Goal: Task Accomplishment & Management: Manage account settings

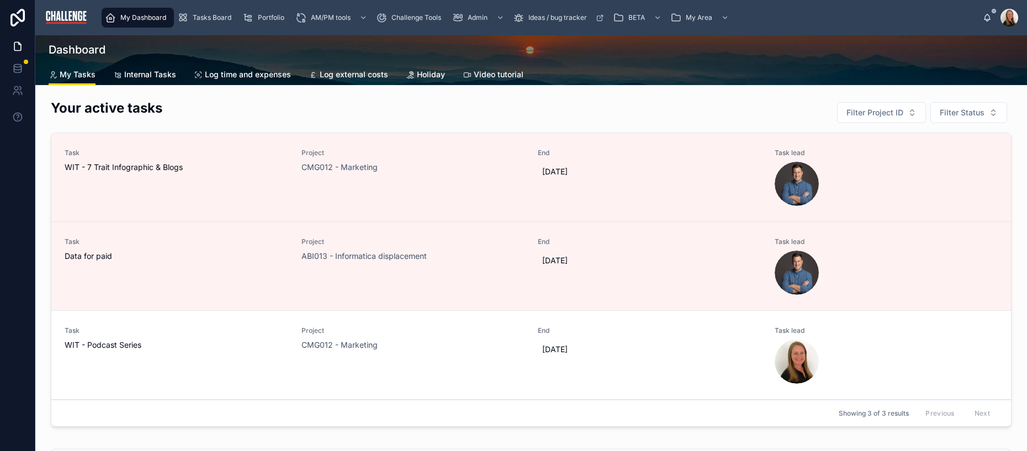
click at [214, 19] on span "Tasks Board" at bounding box center [212, 17] width 39 height 9
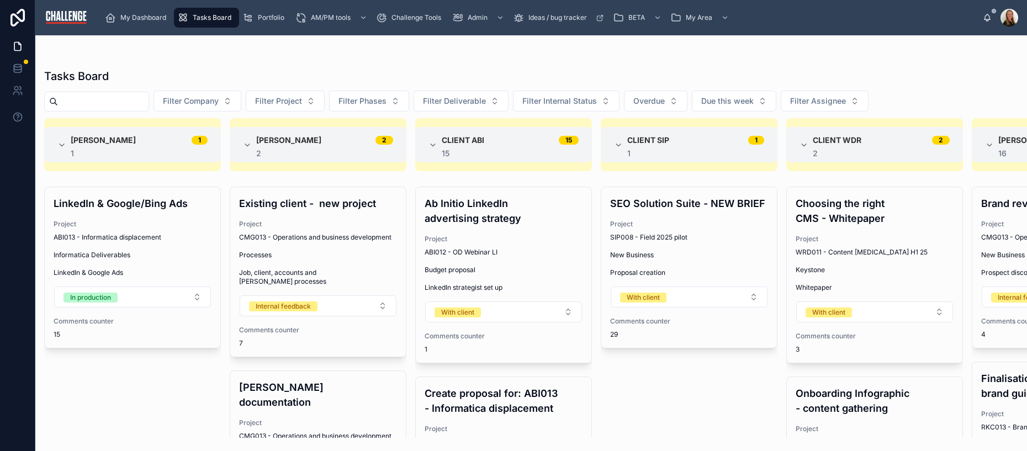
click at [241, 104] on button "Filter Company" at bounding box center [197, 101] width 88 height 21
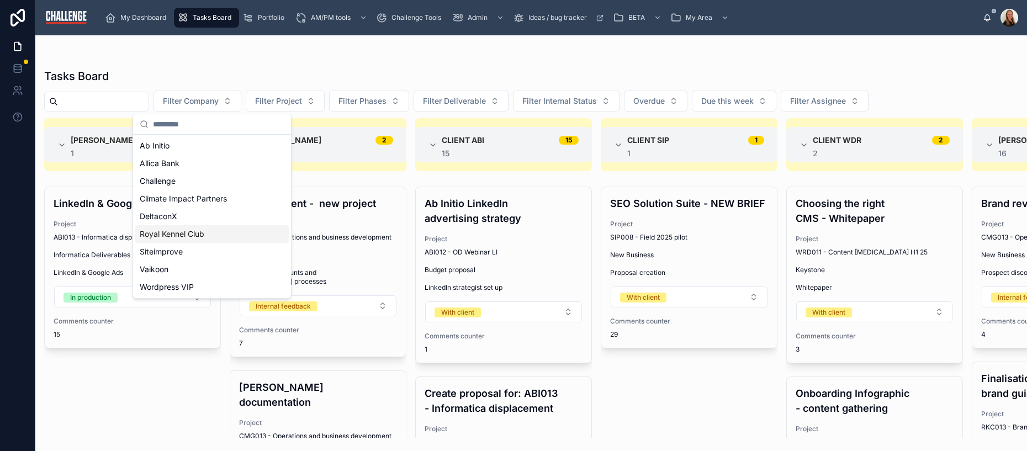
click at [209, 235] on div "Royal Kennel Club" at bounding box center [211, 234] width 153 height 18
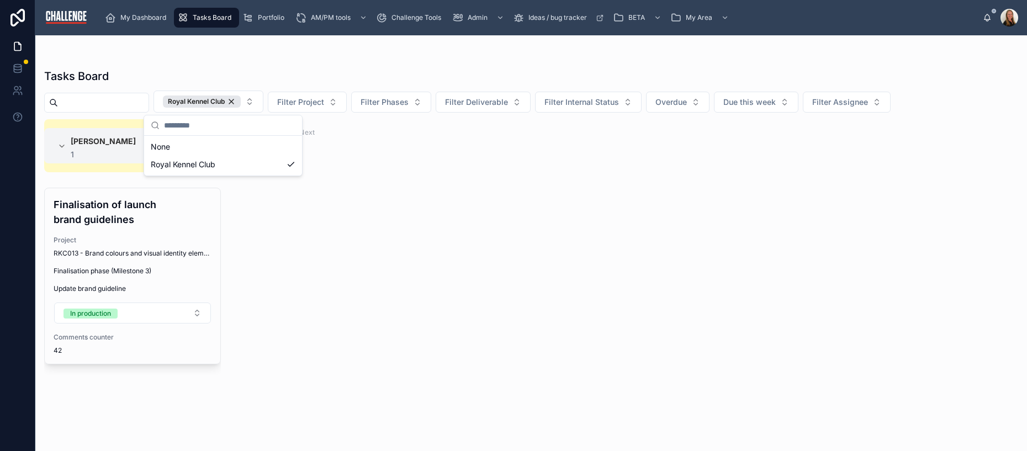
click at [564, 59] on div at bounding box center [531, 57] width 974 height 9
click at [127, 279] on div "Finalisation of launch brand guidelines Project RKC013 - Brand colours and visu…" at bounding box center [133, 276] width 176 height 176
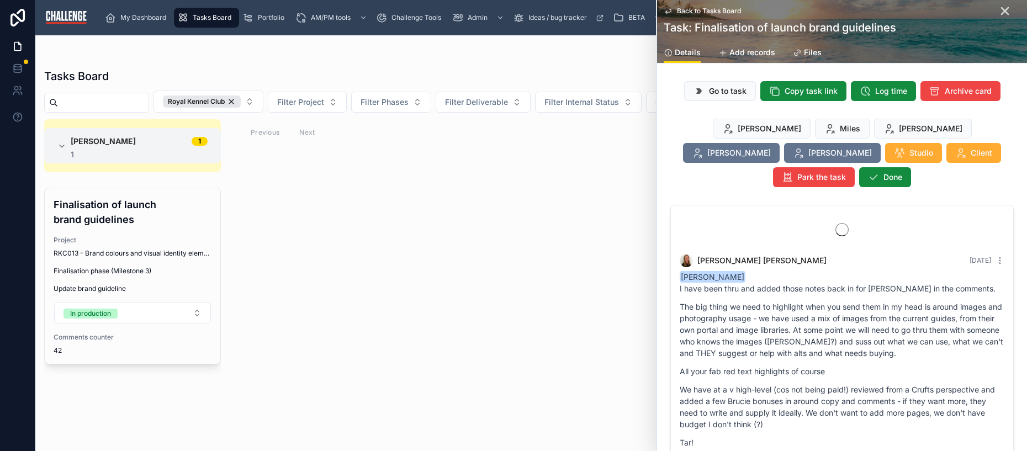
scroll to position [3836, 0]
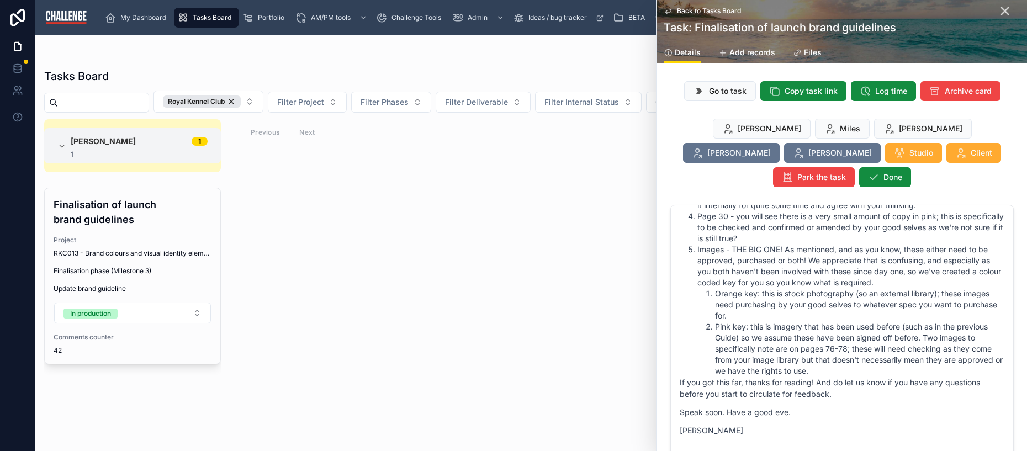
click at [716, 88] on span "Go to task" at bounding box center [728, 91] width 38 height 11
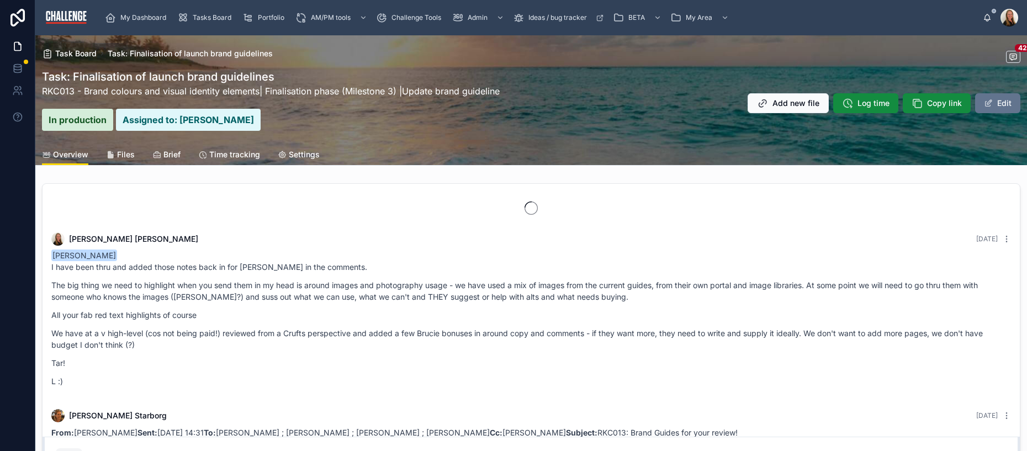
scroll to position [2649, 0]
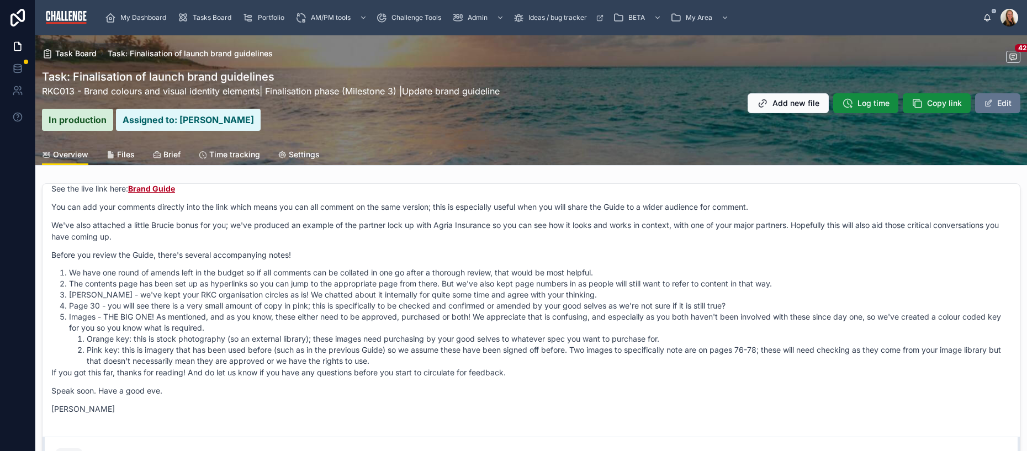
click at [120, 91] on link "RKC013 - Brand colours and visual identity elements" at bounding box center [151, 91] width 218 height 11
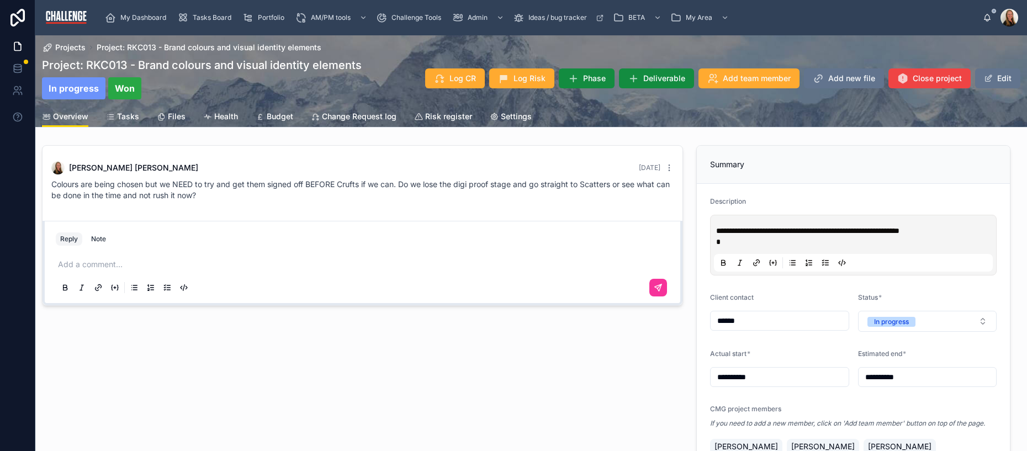
click at [134, 115] on span "Tasks" at bounding box center [128, 116] width 22 height 11
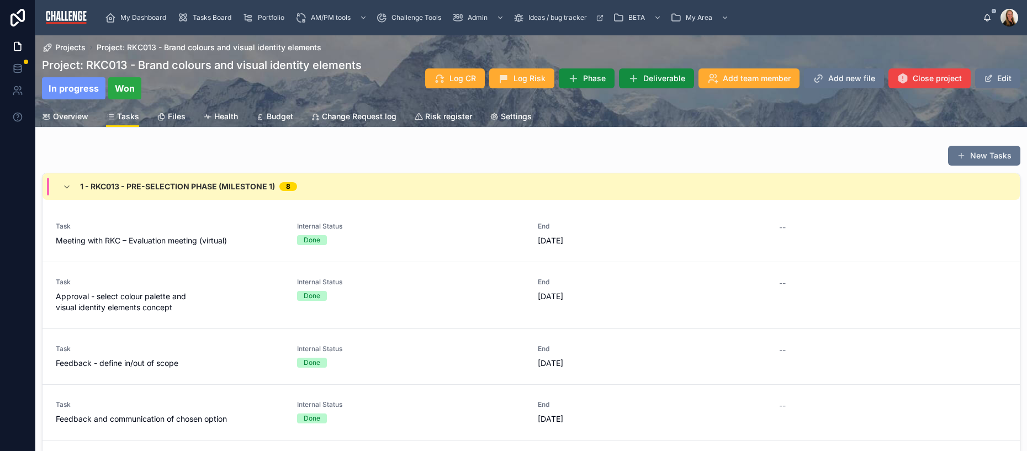
click at [269, 17] on span "Portfolio" at bounding box center [271, 17] width 27 height 9
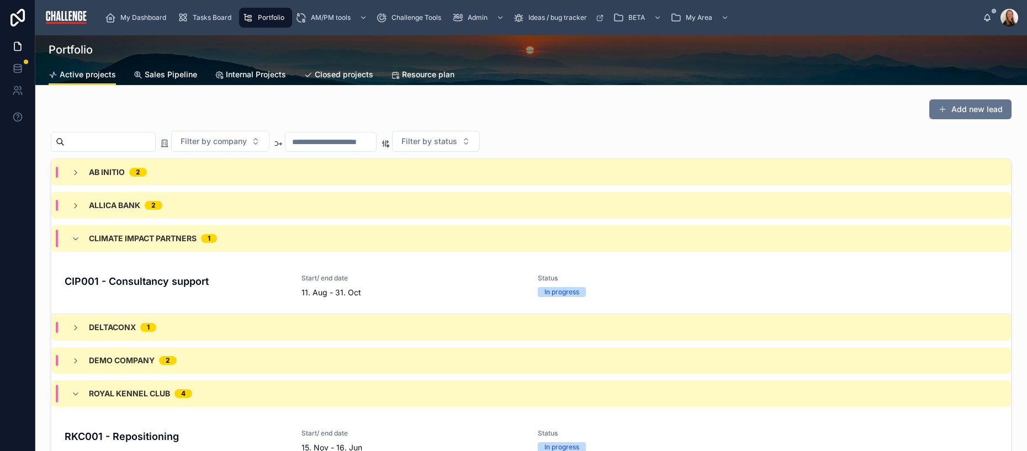
click at [357, 139] on input "text" at bounding box center [330, 141] width 91 height 15
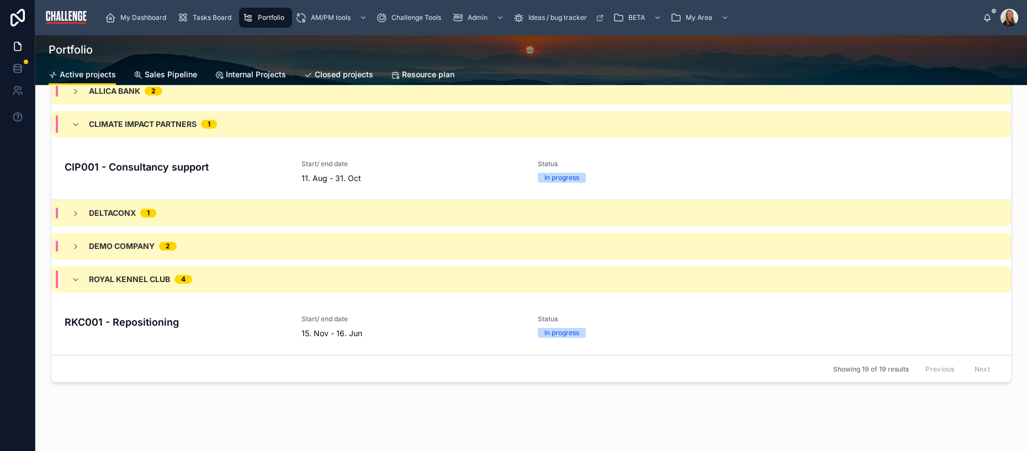
scroll to position [124, 0]
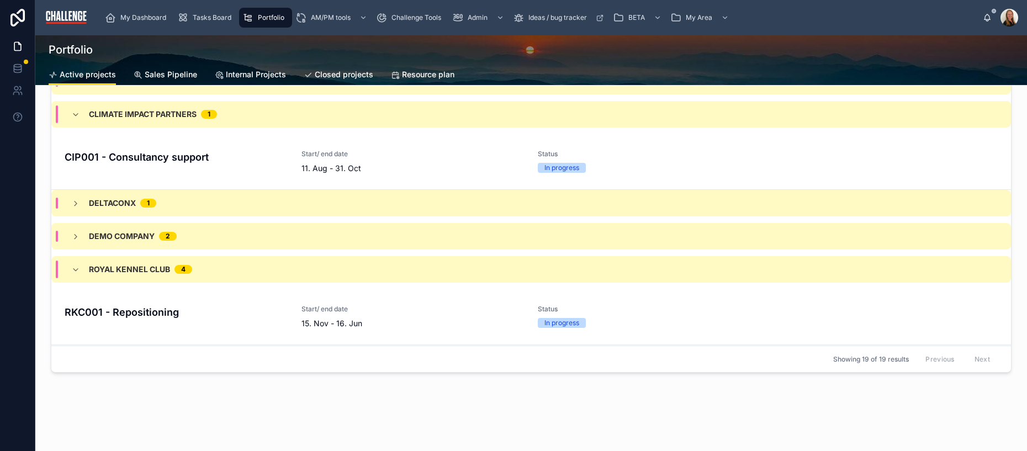
click at [80, 114] on div "Climate Impact Partners 1" at bounding box center [144, 114] width 146 height 18
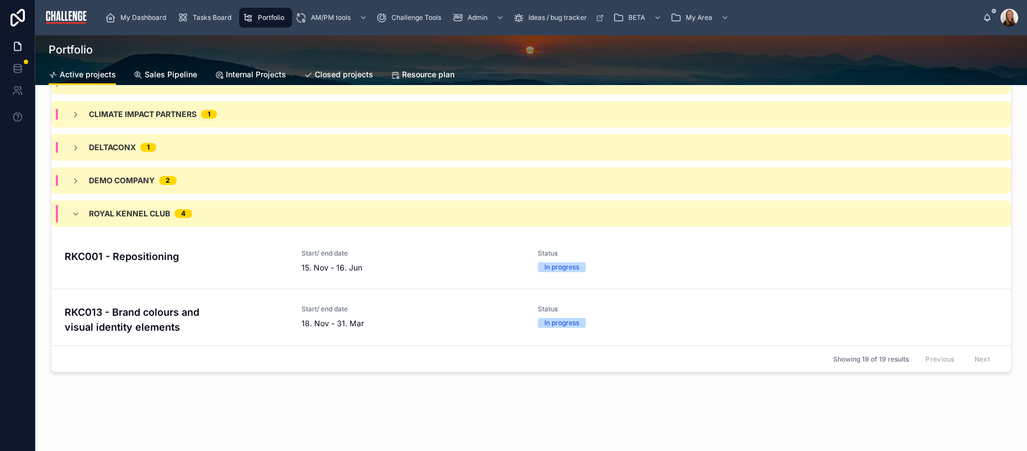
click at [188, 261] on h4 "RKC001 - Repositioning" at bounding box center [177, 256] width 224 height 15
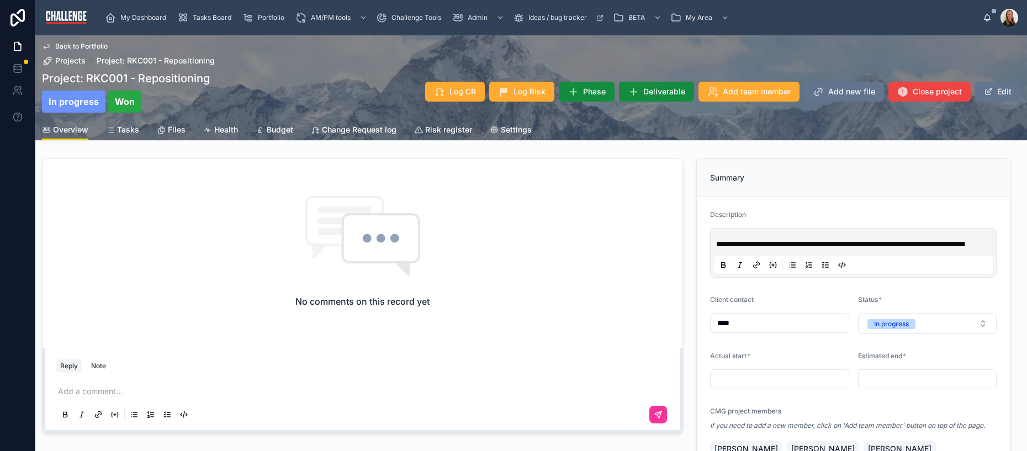
click at [128, 126] on span "Tasks" at bounding box center [128, 129] width 22 height 11
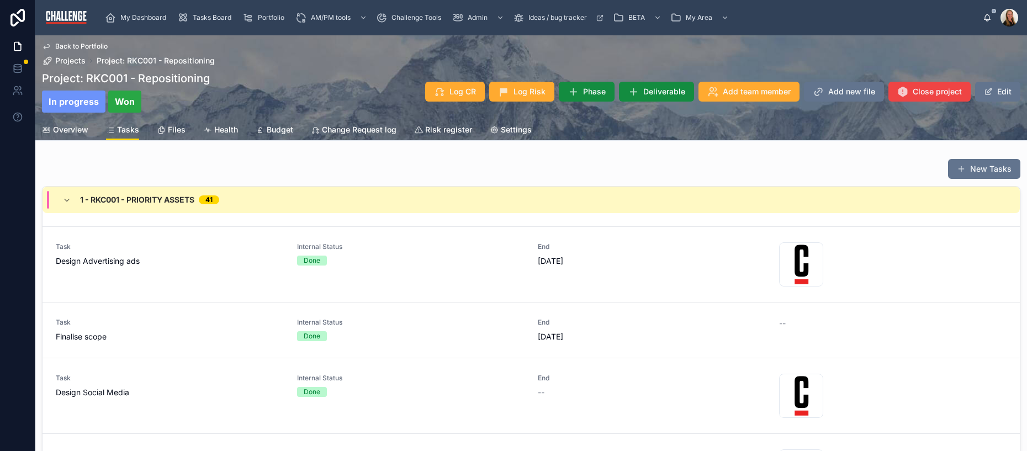
click at [67, 204] on icon at bounding box center [66, 200] width 9 height 9
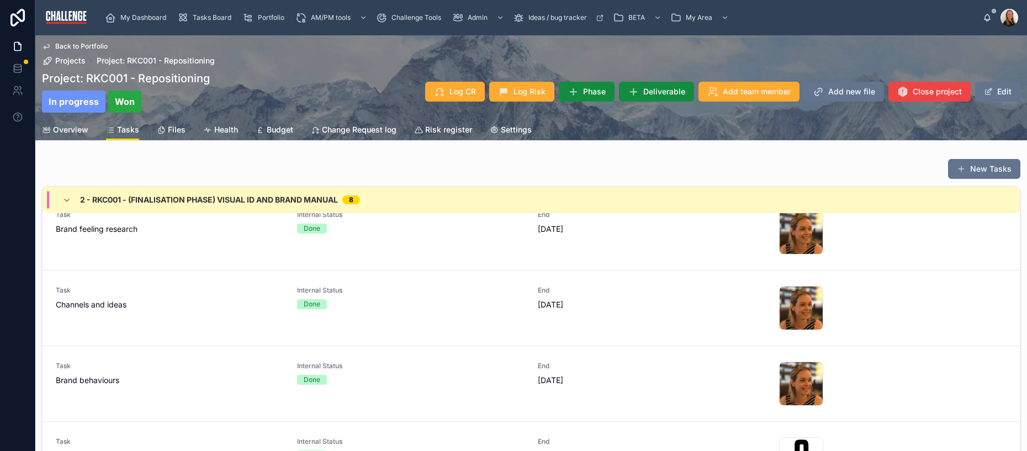
scroll to position [341, 0]
click at [68, 200] on icon at bounding box center [66, 200] width 9 height 9
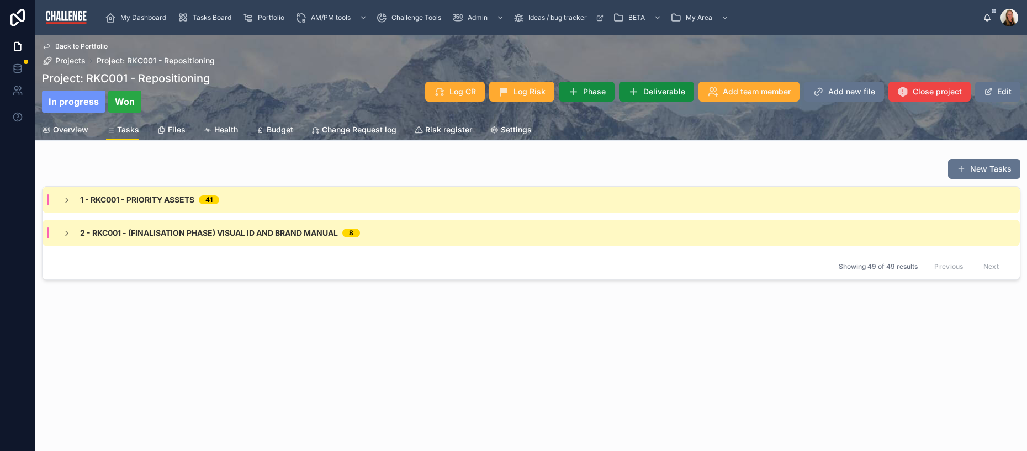
click at [66, 200] on icon at bounding box center [66, 200] width 9 height 9
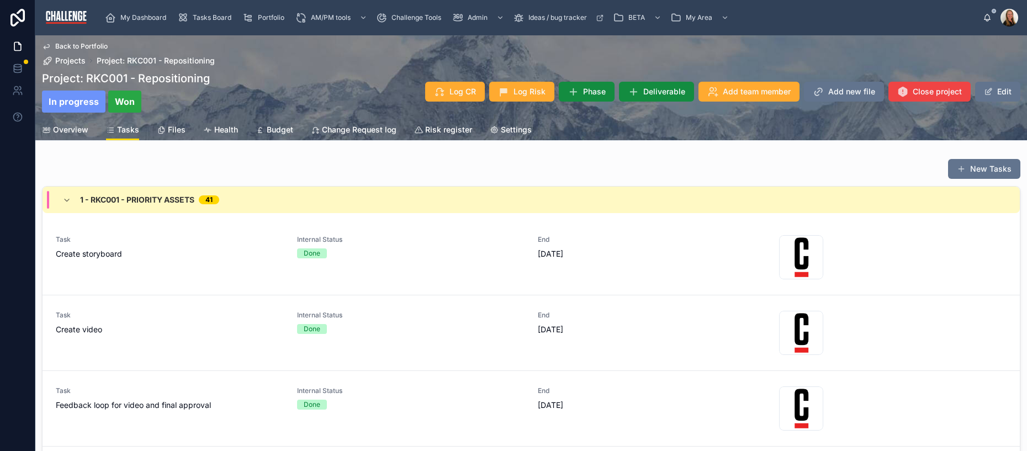
click at [68, 124] on span "Overview" at bounding box center [70, 129] width 35 height 11
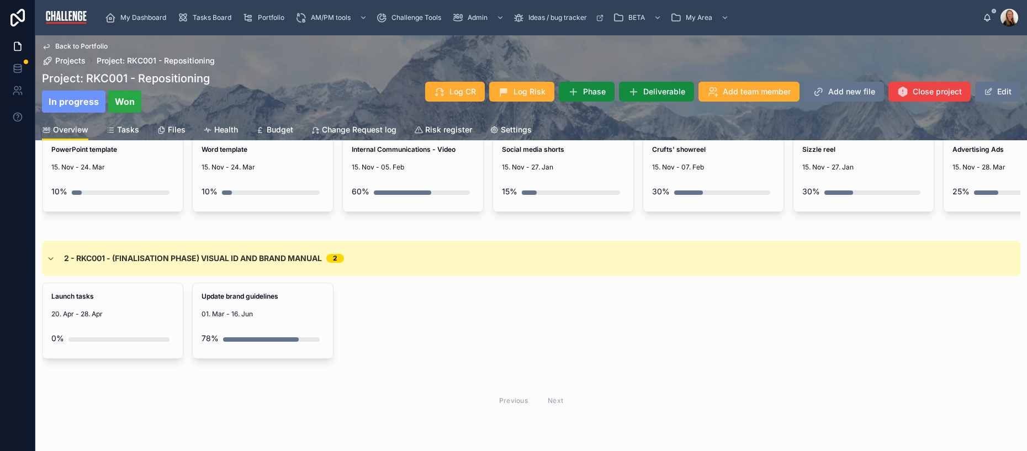
scroll to position [394, 0]
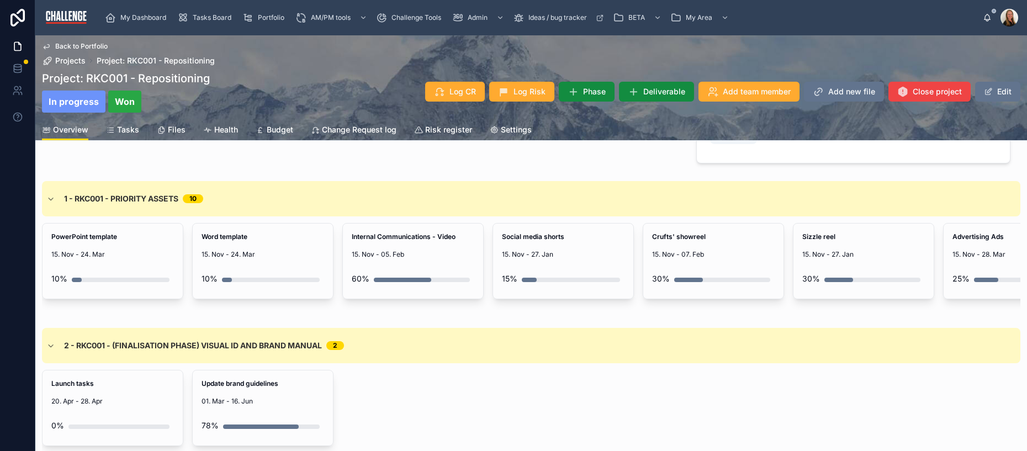
click at [590, 250] on span "15. Nov - 27. Jan" at bounding box center [563, 254] width 123 height 9
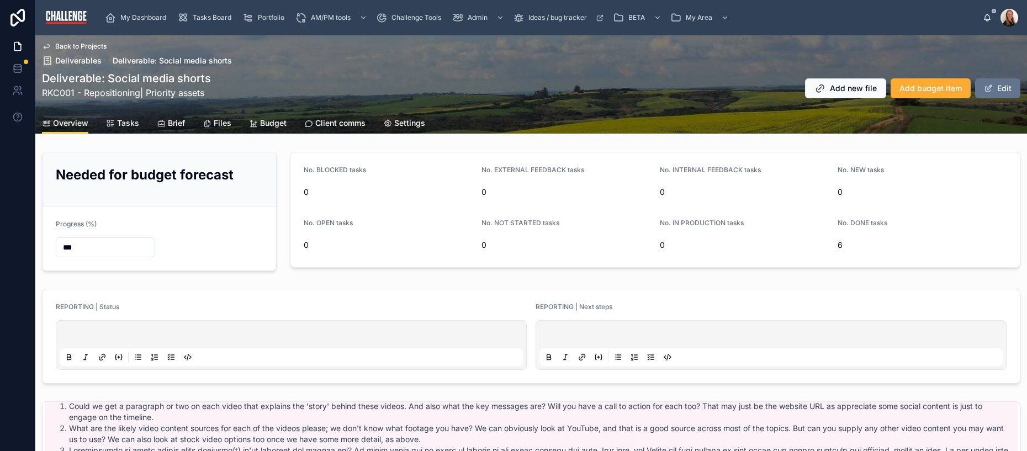
click at [405, 127] on span "Settings" at bounding box center [409, 123] width 31 height 11
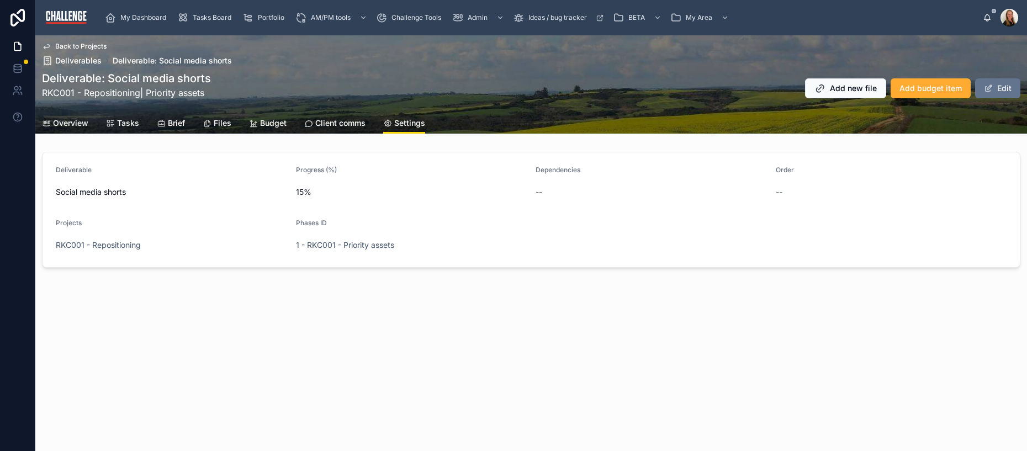
click at [406, 127] on span "Settings" at bounding box center [409, 123] width 31 height 11
drag, startPoint x: 122, startPoint y: 121, endPoint x: 124, endPoint y: 127, distance: 6.3
click at [122, 121] on span "Tasks" at bounding box center [128, 123] width 22 height 11
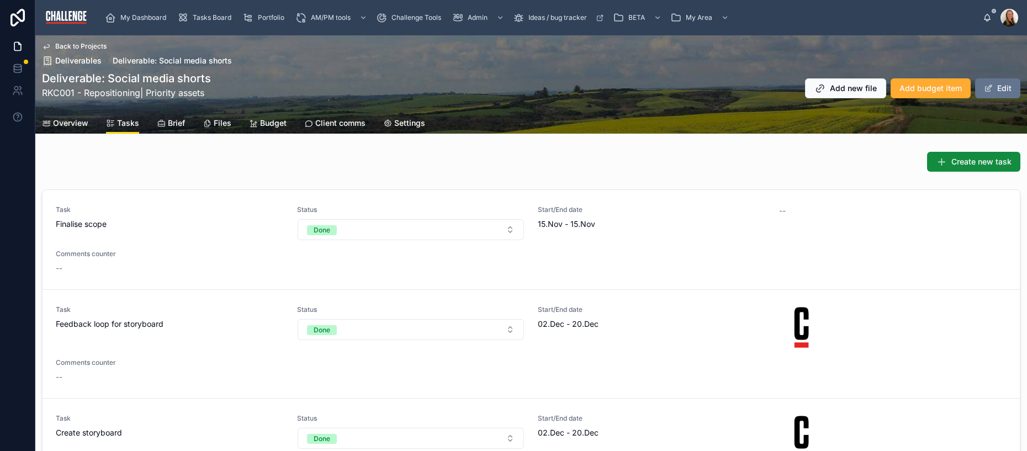
click at [76, 125] on span "Overview" at bounding box center [70, 123] width 35 height 11
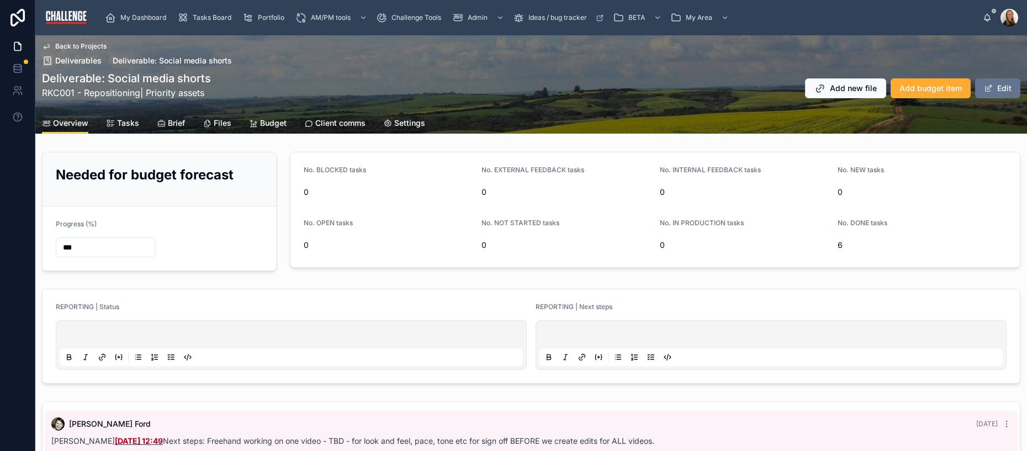
click at [407, 120] on span "Settings" at bounding box center [409, 123] width 31 height 11
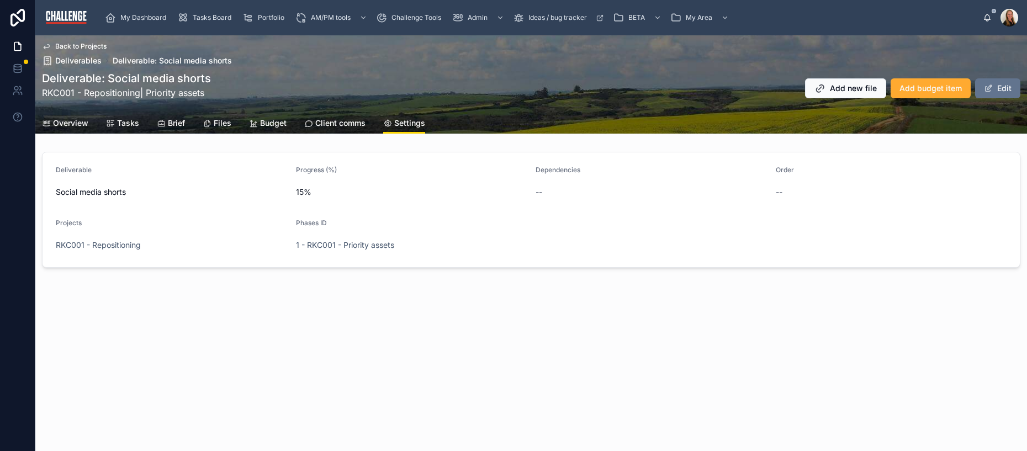
click at [1005, 91] on button "Edit" at bounding box center [997, 88] width 45 height 20
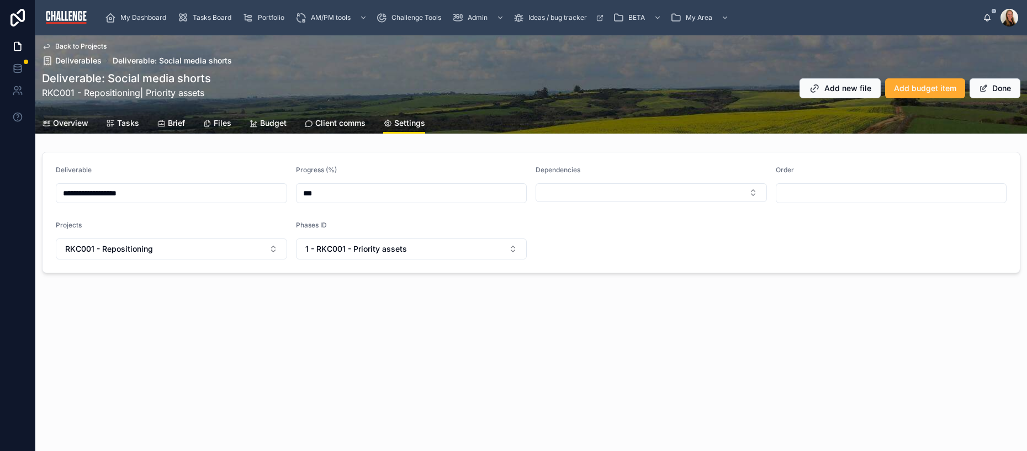
click at [421, 194] on input "***" at bounding box center [411, 193] width 230 height 15
click at [647, 251] on form "**********" at bounding box center [531, 212] width 977 height 120
click at [64, 127] on span "Overview" at bounding box center [70, 123] width 35 height 11
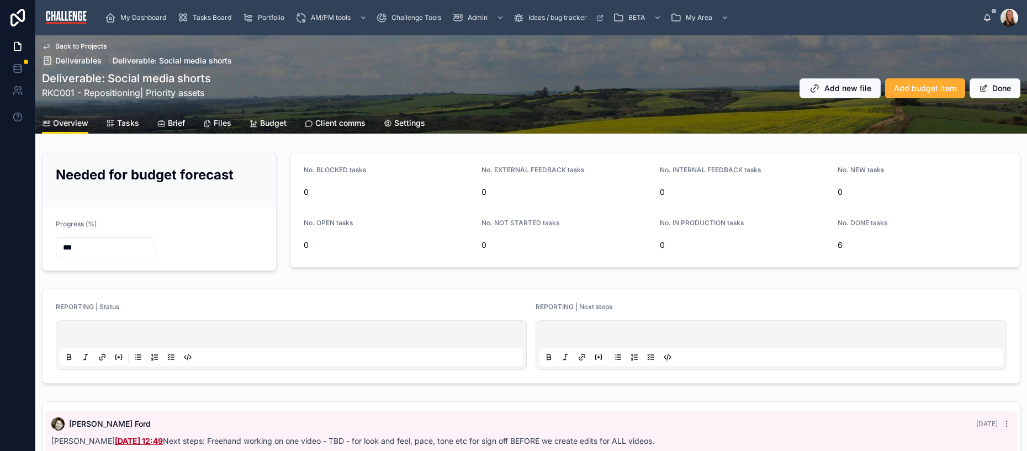
scroll to position [483, 0]
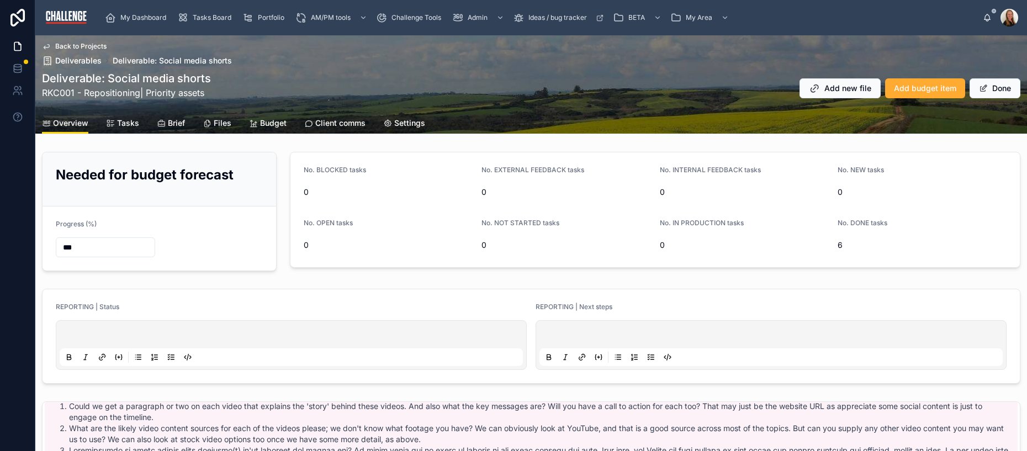
click at [78, 118] on span "Overview" at bounding box center [70, 123] width 35 height 11
click at [71, 126] on span "Overview" at bounding box center [70, 123] width 35 height 11
click at [85, 92] on link "RKC001 - Repositioning" at bounding box center [91, 92] width 98 height 11
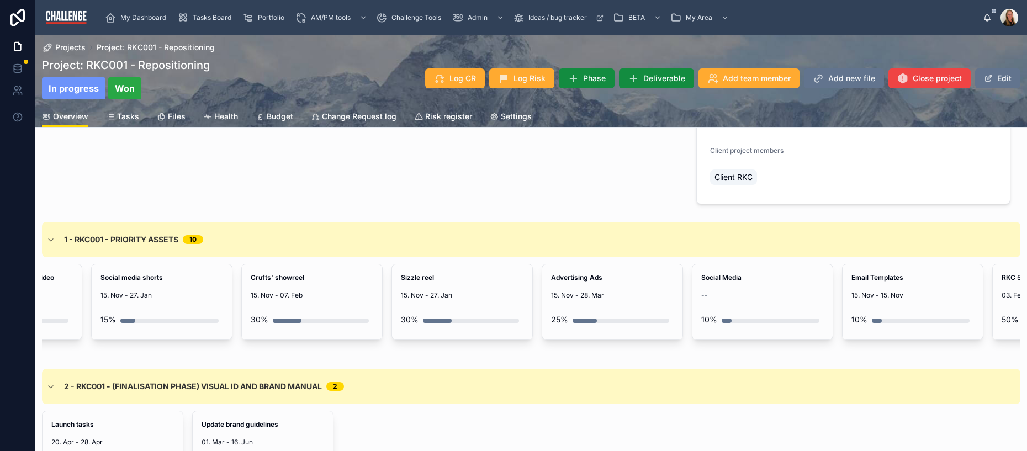
scroll to position [0, 523]
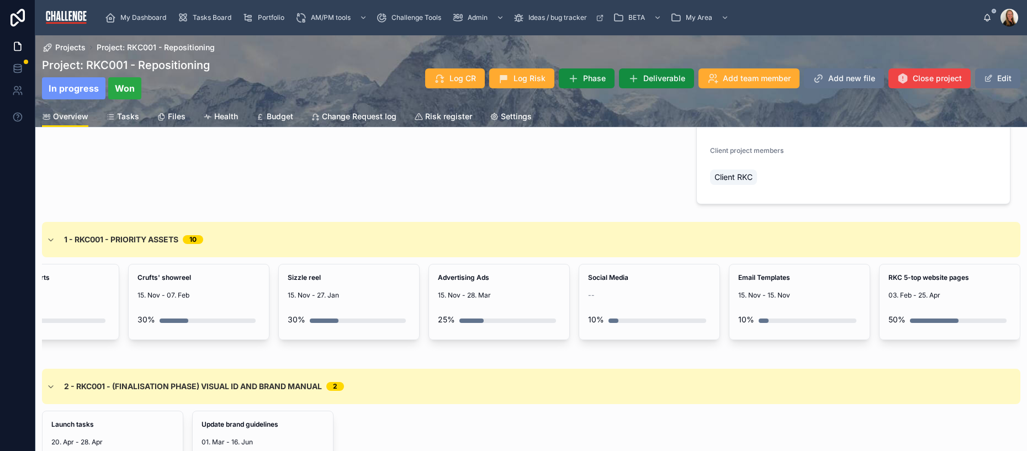
click at [956, 291] on span "03. Feb - 25. Apr" at bounding box center [949, 295] width 123 height 9
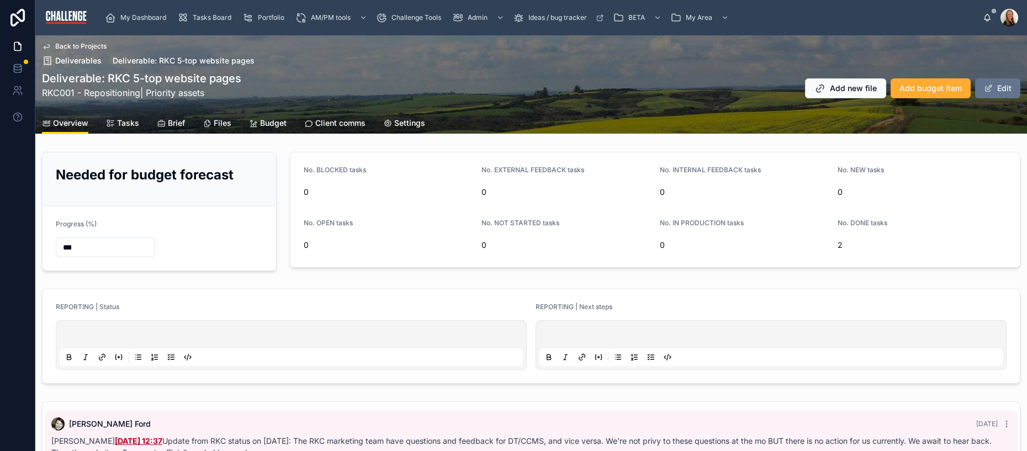
scroll to position [796, 0]
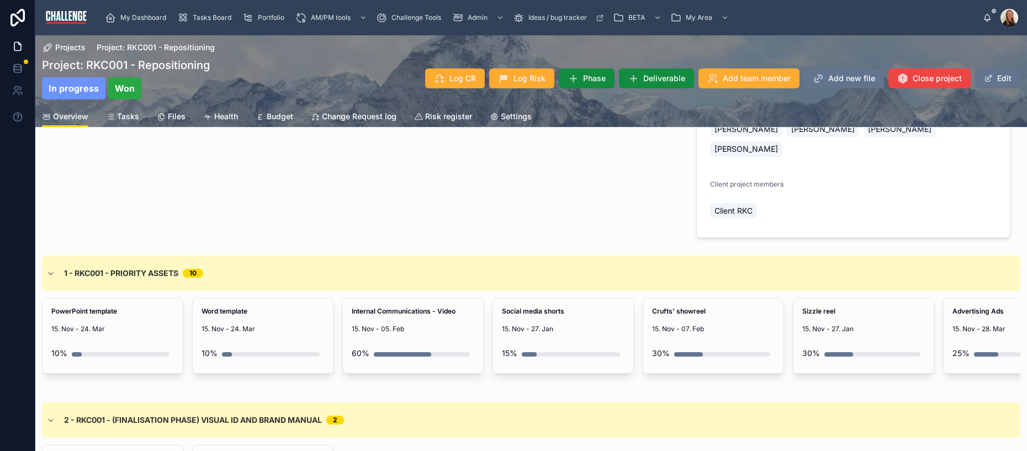
scroll to position [0, 523]
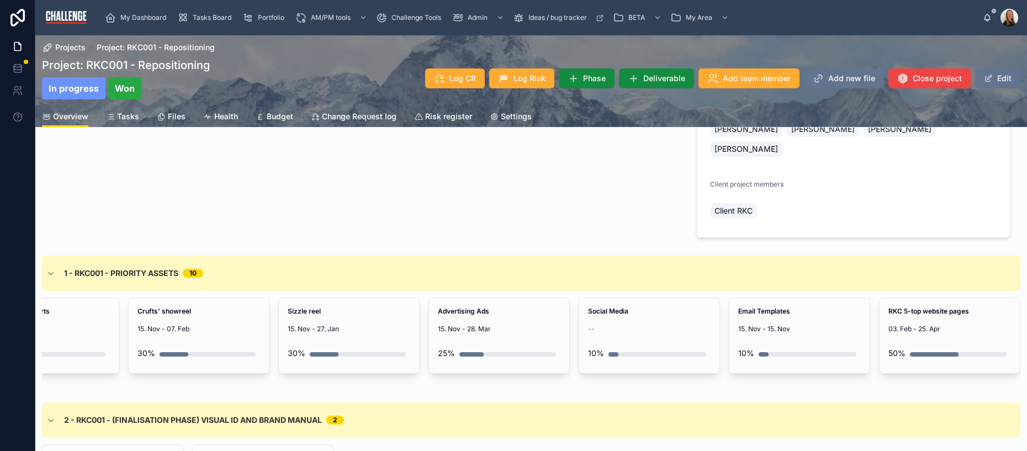
click at [931, 329] on div "RKC 5-top website pages 03. Feb - 25. Apr 50%" at bounding box center [950, 335] width 140 height 75
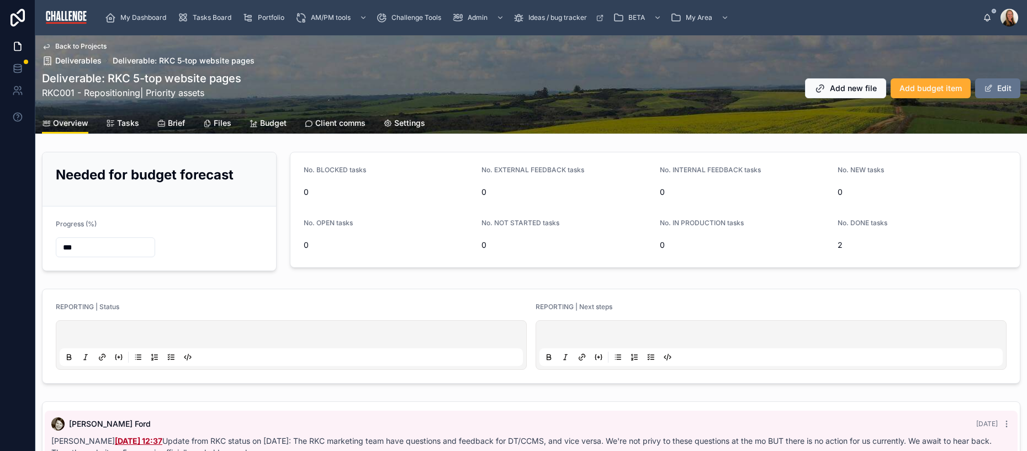
scroll to position [796, 0]
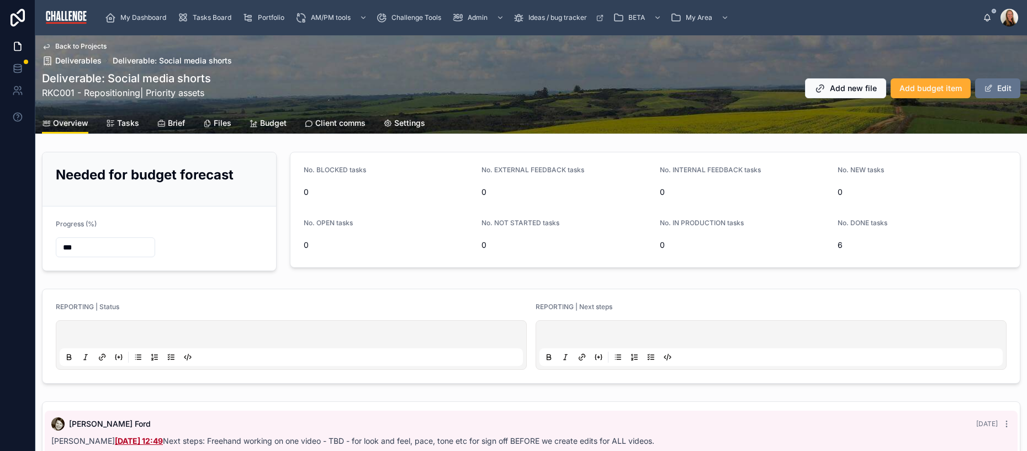
scroll to position [483, 0]
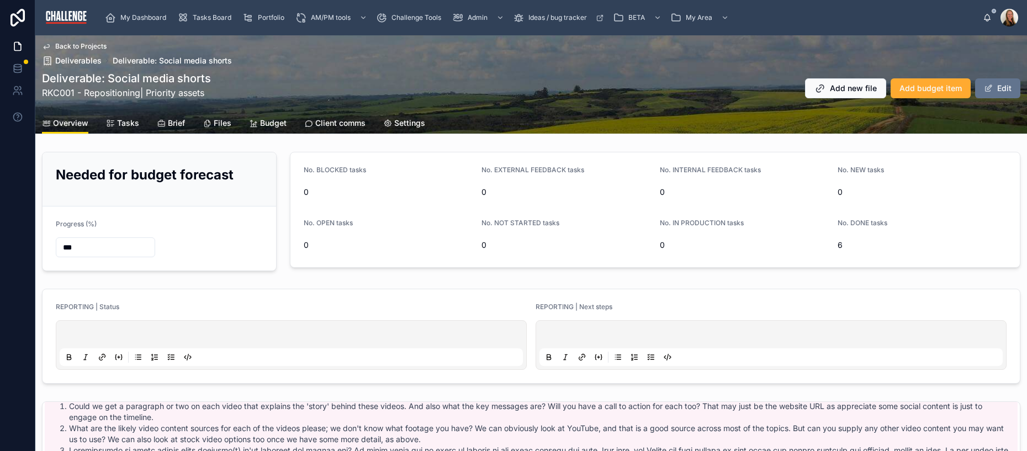
click at [88, 97] on link "RKC001 - Repositioning" at bounding box center [91, 92] width 98 height 11
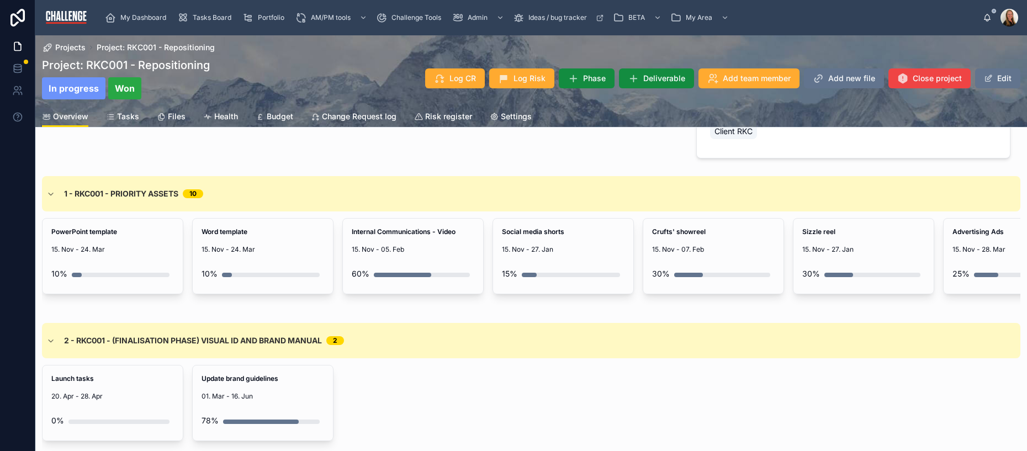
scroll to position [388, 0]
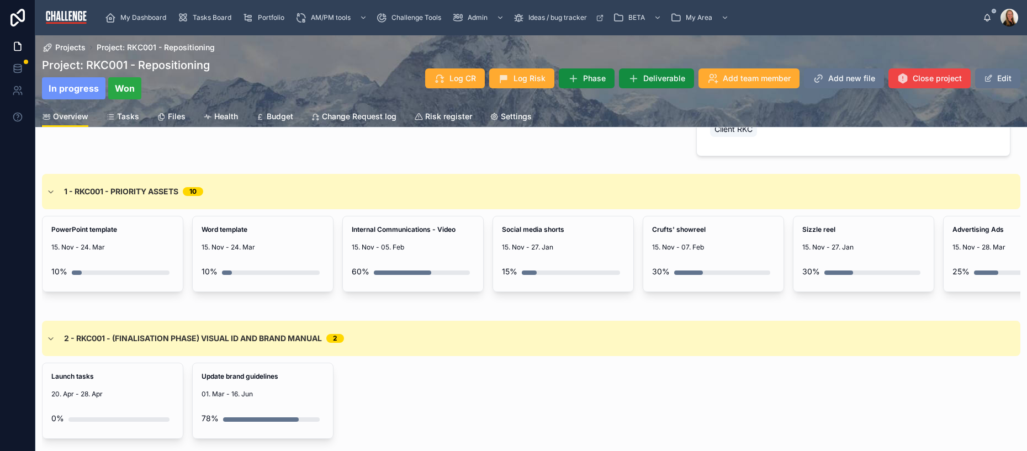
click at [134, 400] on div "Launch tasks 20. Apr - 28. Apr 0%" at bounding box center [113, 400] width 140 height 75
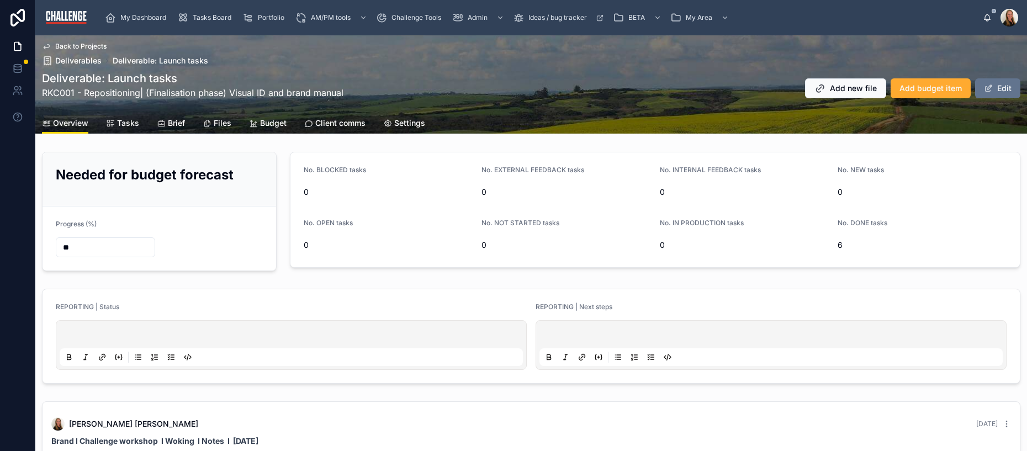
scroll to position [105, 0]
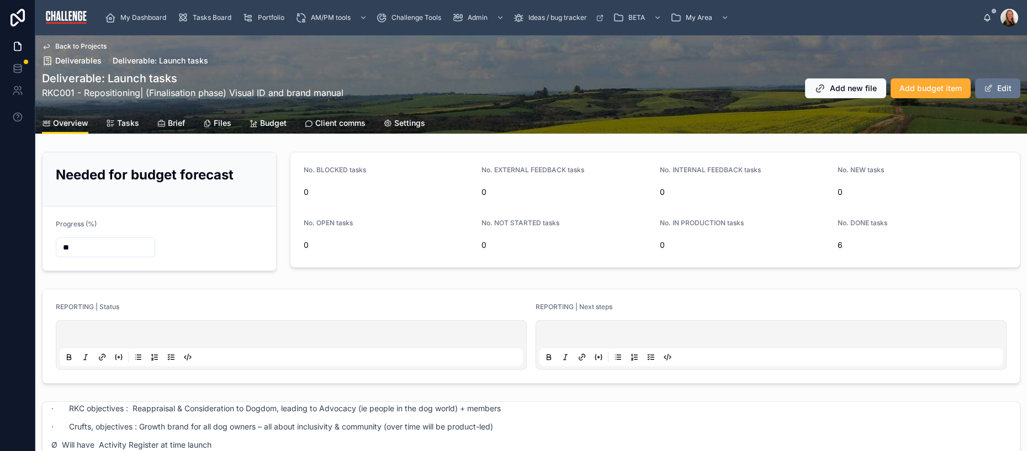
click at [992, 92] on button "Edit" at bounding box center [997, 88] width 45 height 20
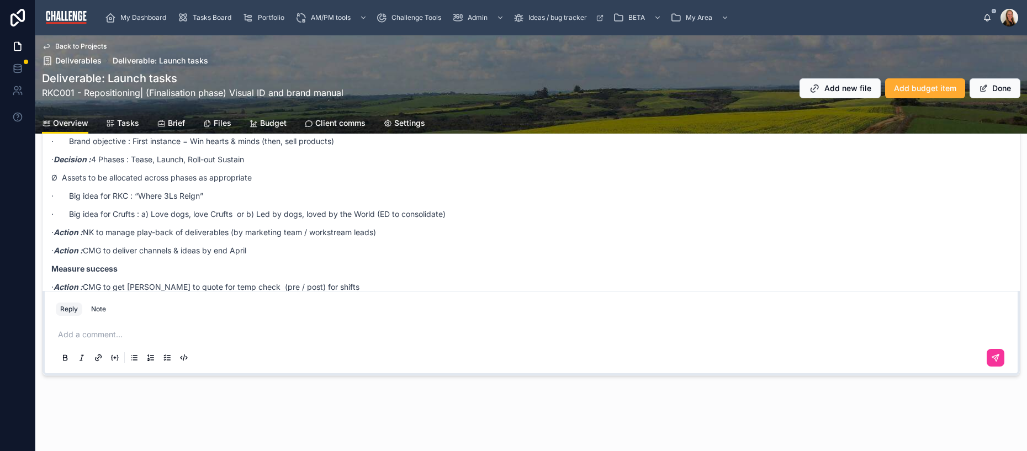
scroll to position [0, 0]
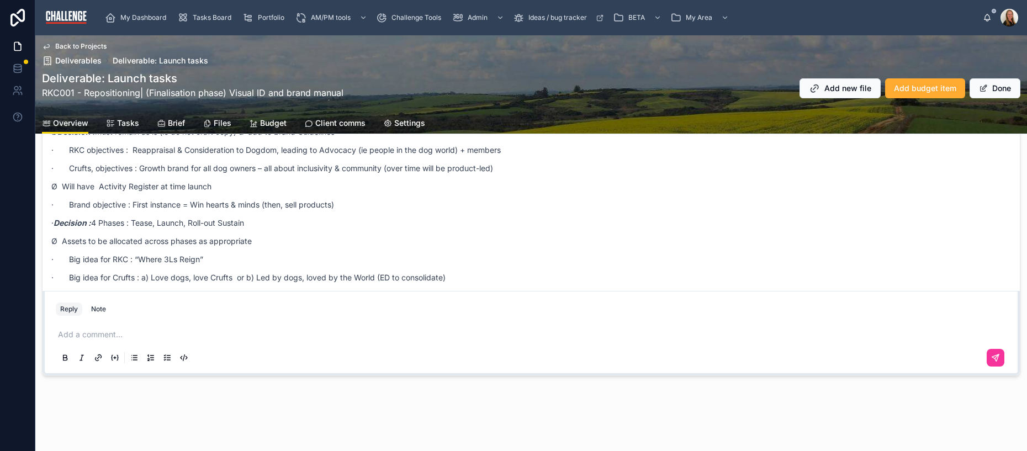
click at [416, 129] on link "Settings" at bounding box center [404, 124] width 42 height 22
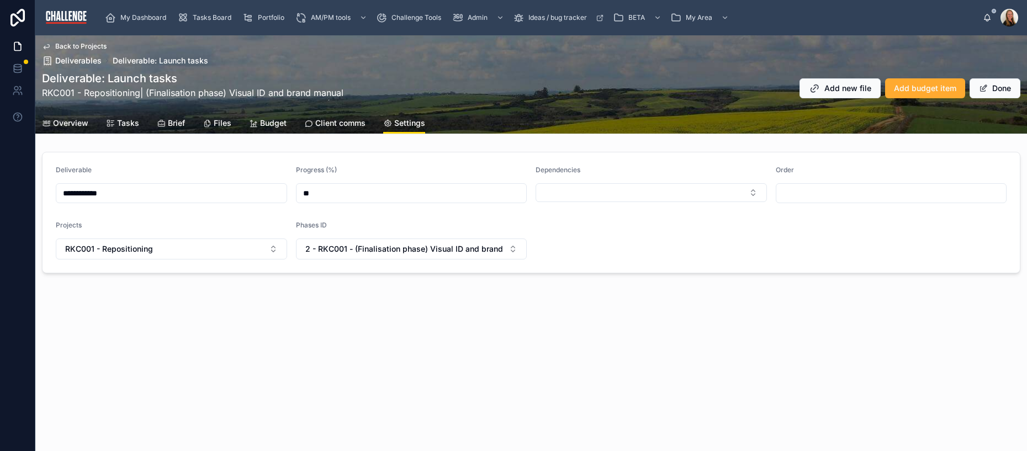
click at [586, 370] on div "**********" at bounding box center [531, 243] width 992 height 416
click at [84, 62] on span "Deliverables" at bounding box center [78, 60] width 46 height 11
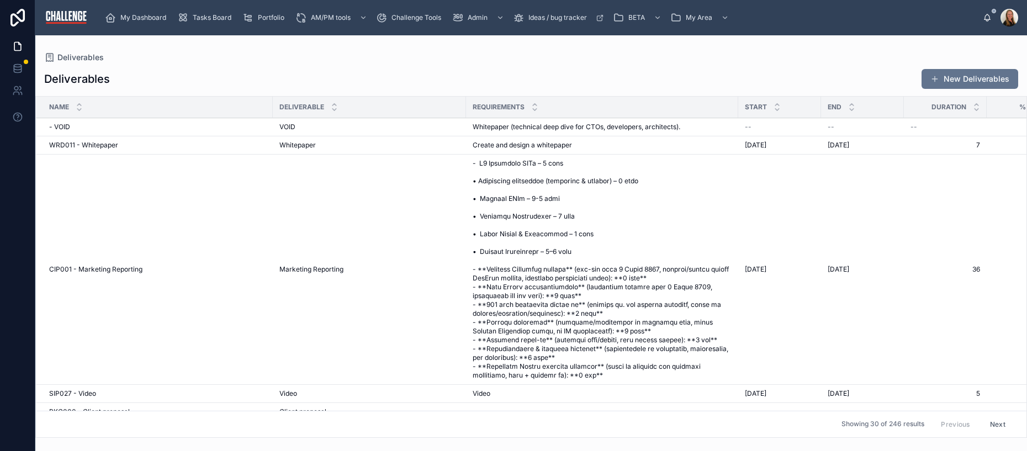
click at [224, 15] on span "Tasks Board" at bounding box center [212, 17] width 39 height 9
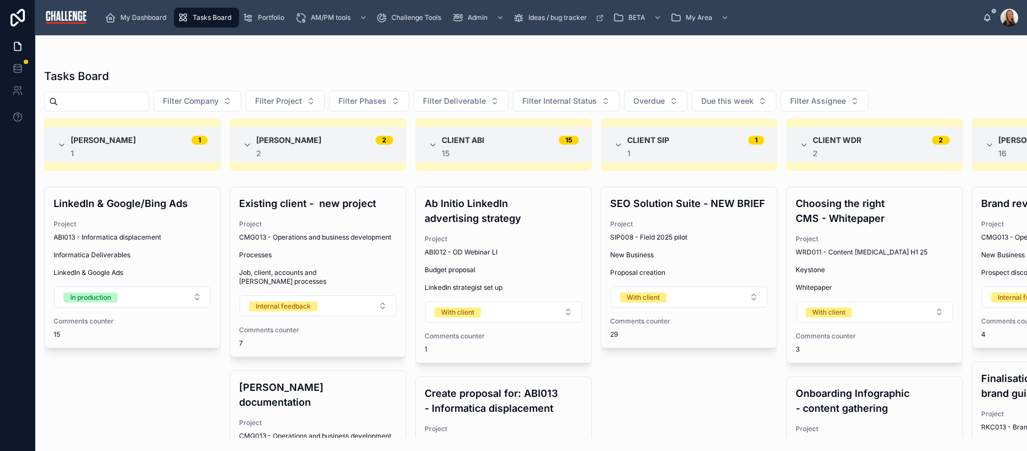
click at [270, 18] on span "Portfolio" at bounding box center [271, 17] width 27 height 9
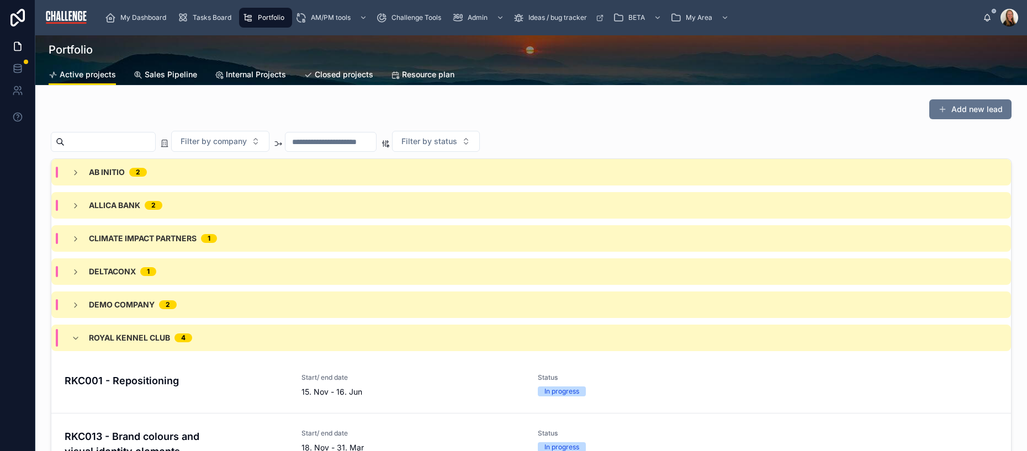
click at [322, 145] on input "text" at bounding box center [330, 141] width 91 height 15
type input "******"
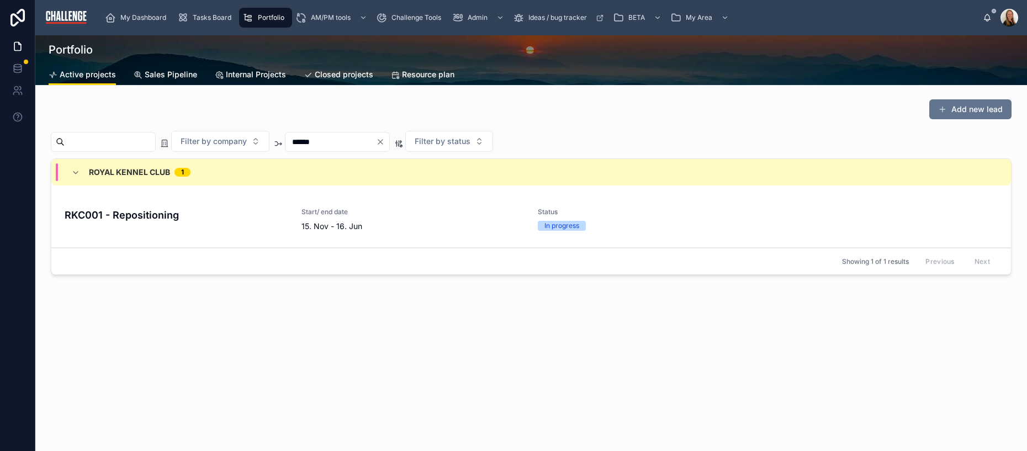
click at [137, 224] on div "RKC001 - Repositioning" at bounding box center [177, 220] width 224 height 24
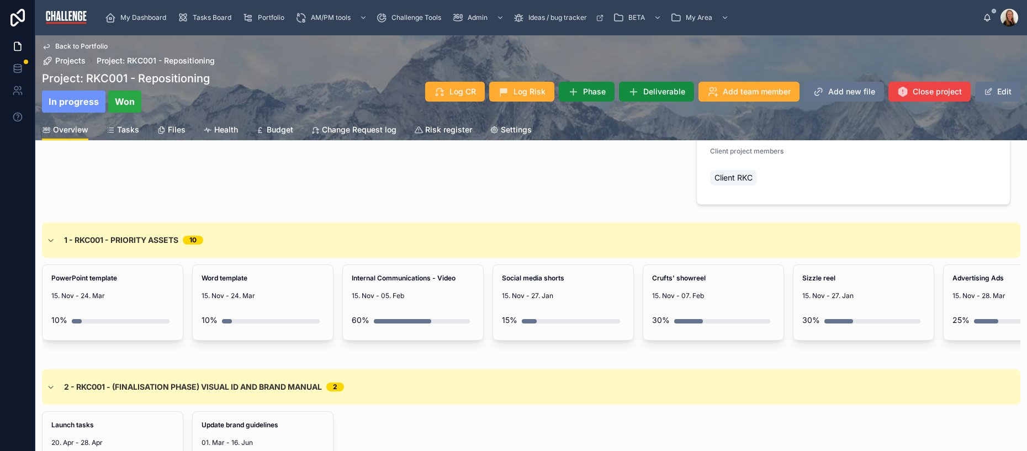
scroll to position [446, 0]
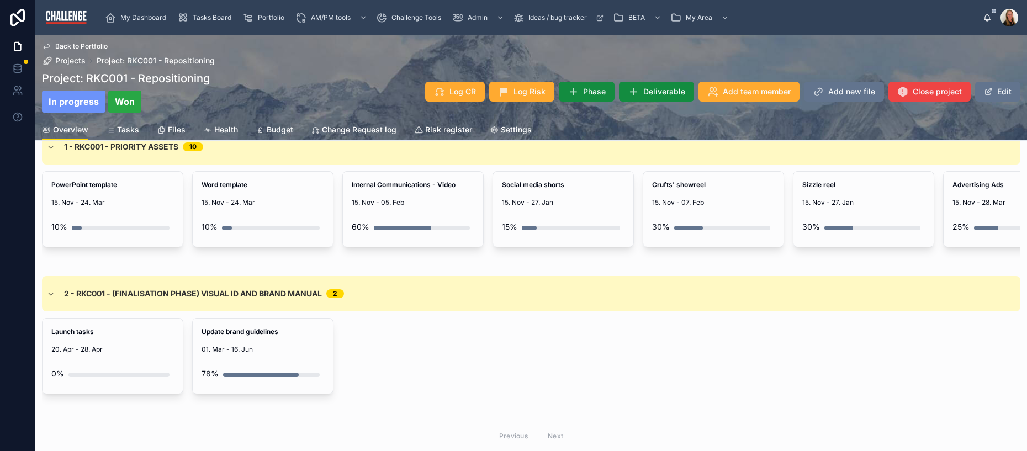
click at [114, 198] on span "15. Nov - 24. Mar" at bounding box center [112, 202] width 123 height 9
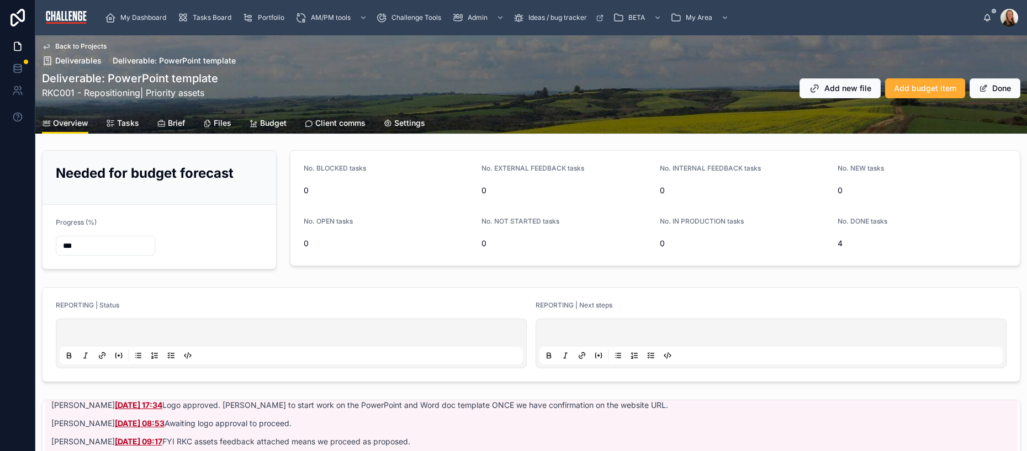
scroll to position [2, 0]
click at [125, 125] on span "Tasks" at bounding box center [128, 123] width 22 height 11
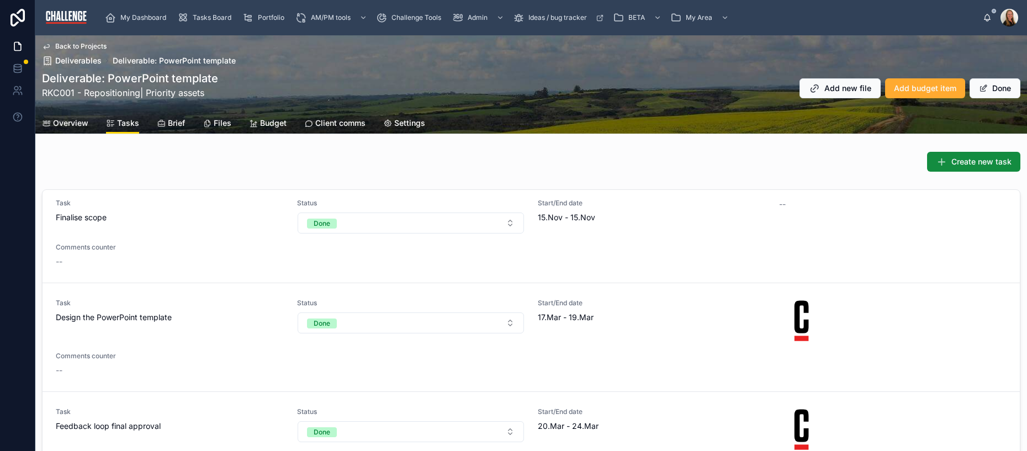
click at [963, 165] on span "Create new task" at bounding box center [981, 161] width 60 height 11
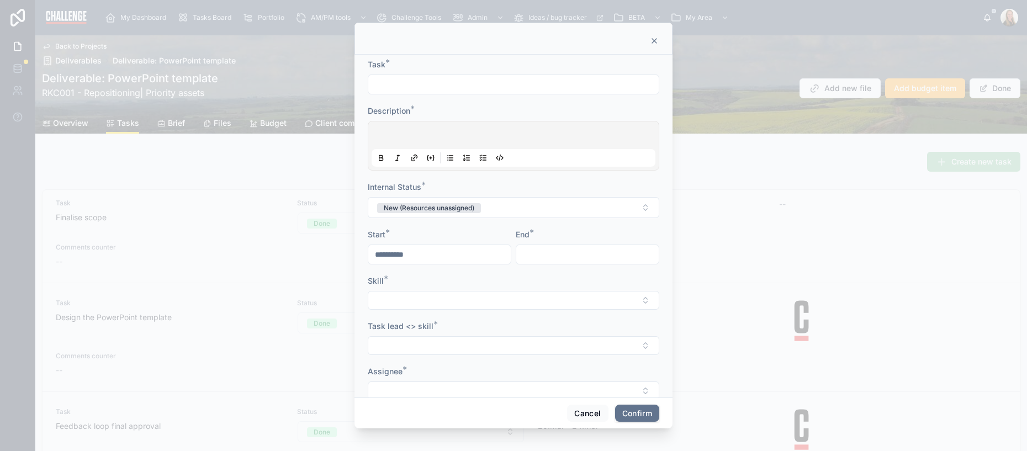
click at [653, 40] on icon at bounding box center [654, 40] width 9 height 9
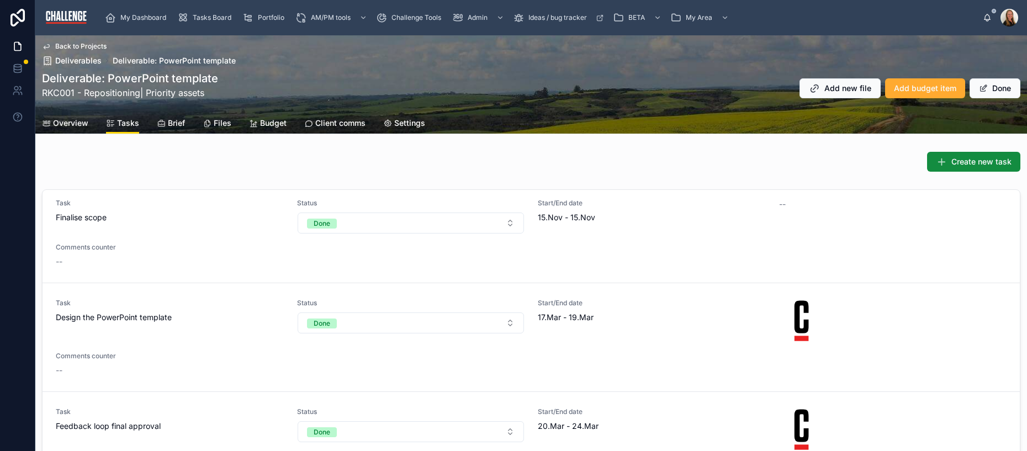
click at [507, 219] on button "Done" at bounding box center [411, 223] width 227 height 21
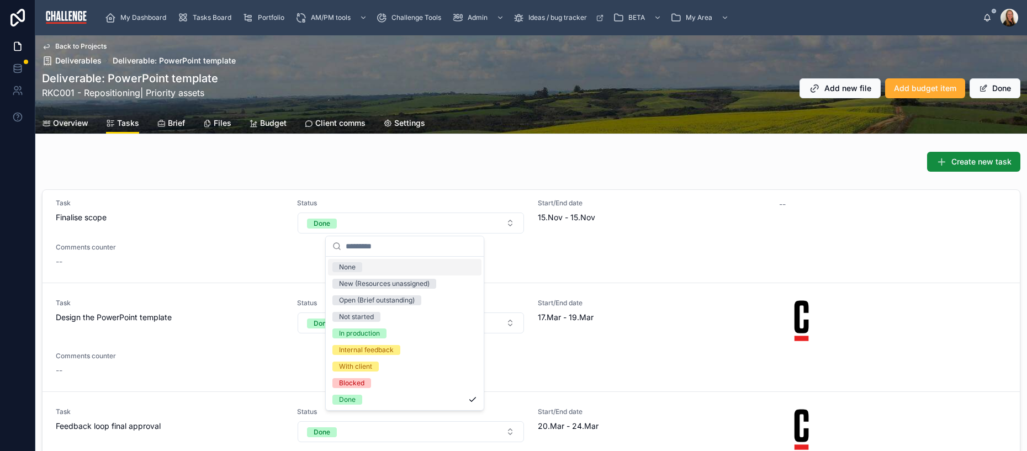
click at [693, 229] on div "Start/End date 15.Nov - 15.Nov" at bounding box center [652, 216] width 228 height 35
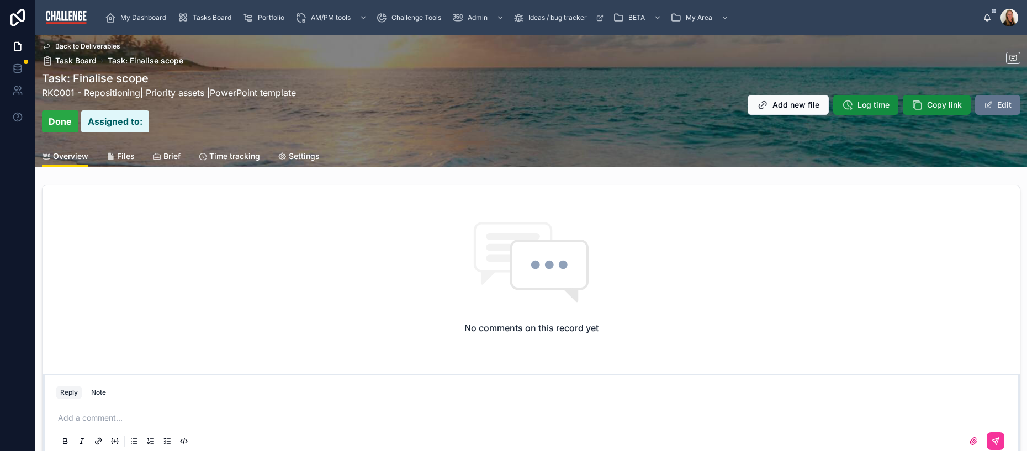
click at [73, 59] on span "Task Board" at bounding box center [75, 60] width 41 height 11
